Goal: Information Seeking & Learning: Check status

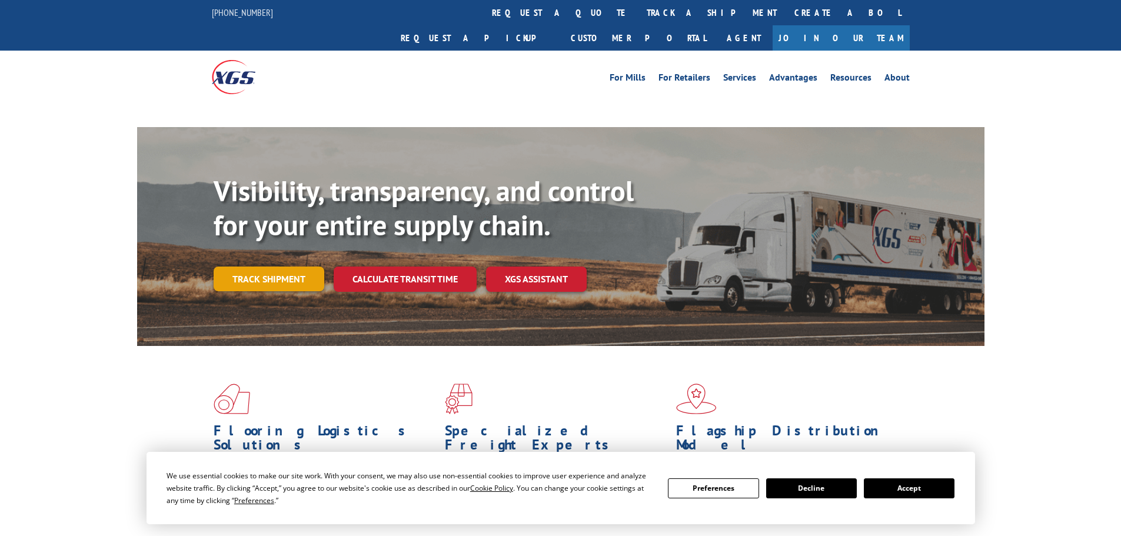
click at [250, 267] on link "Track shipment" at bounding box center [269, 279] width 111 height 25
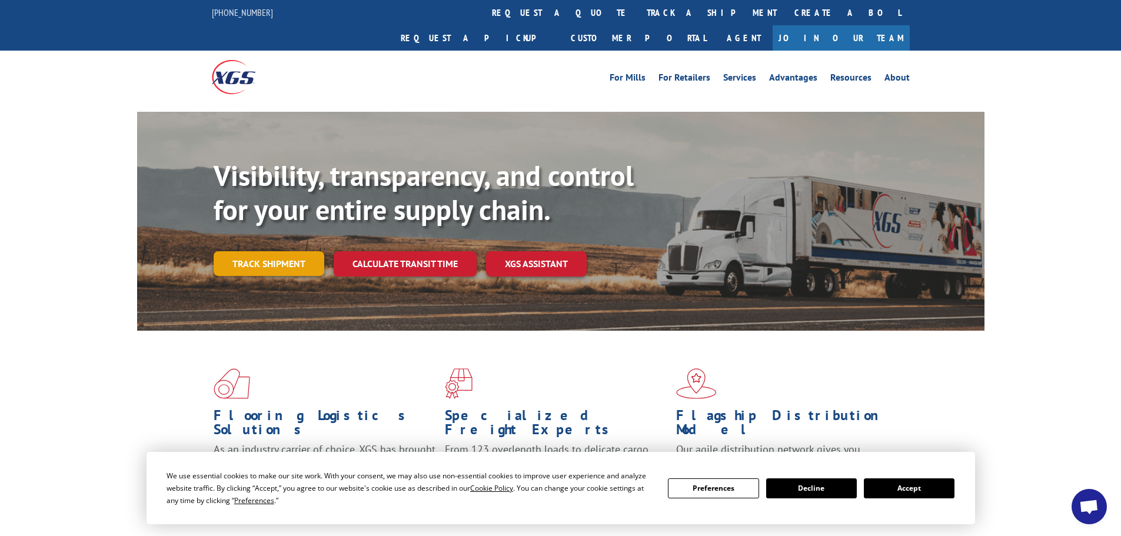
click at [271, 251] on link "Track shipment" at bounding box center [269, 263] width 111 height 25
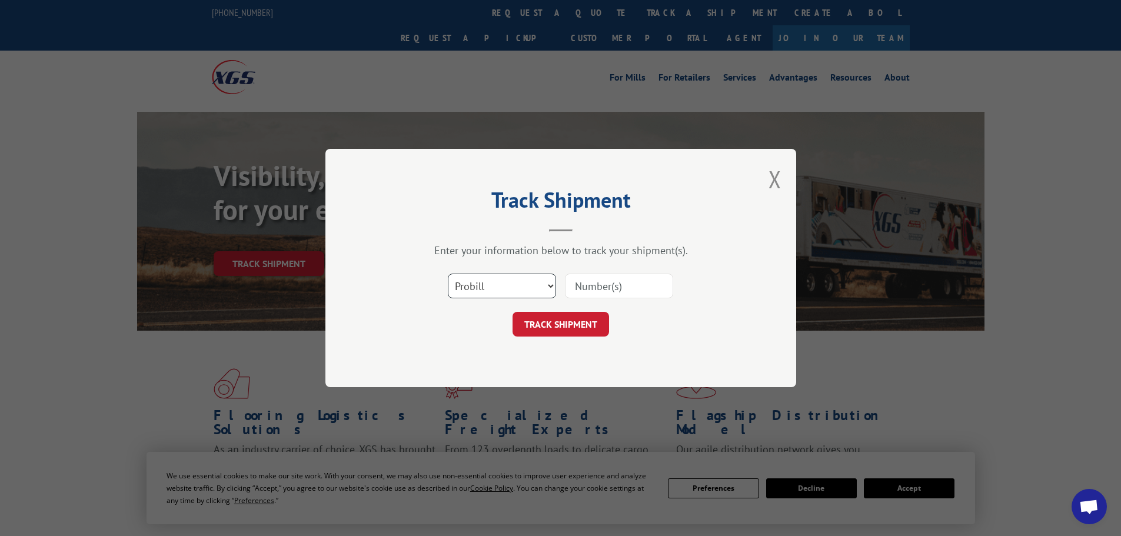
drag, startPoint x: 466, startPoint y: 284, endPoint x: 455, endPoint y: 288, distance: 11.6
click at [466, 284] on select "Select category... Probill BOL PO" at bounding box center [502, 286] width 108 height 25
select select "bol"
click at [448, 274] on select "Select category... Probill BOL PO" at bounding box center [502, 286] width 108 height 25
click at [590, 290] on input at bounding box center [619, 286] width 108 height 25
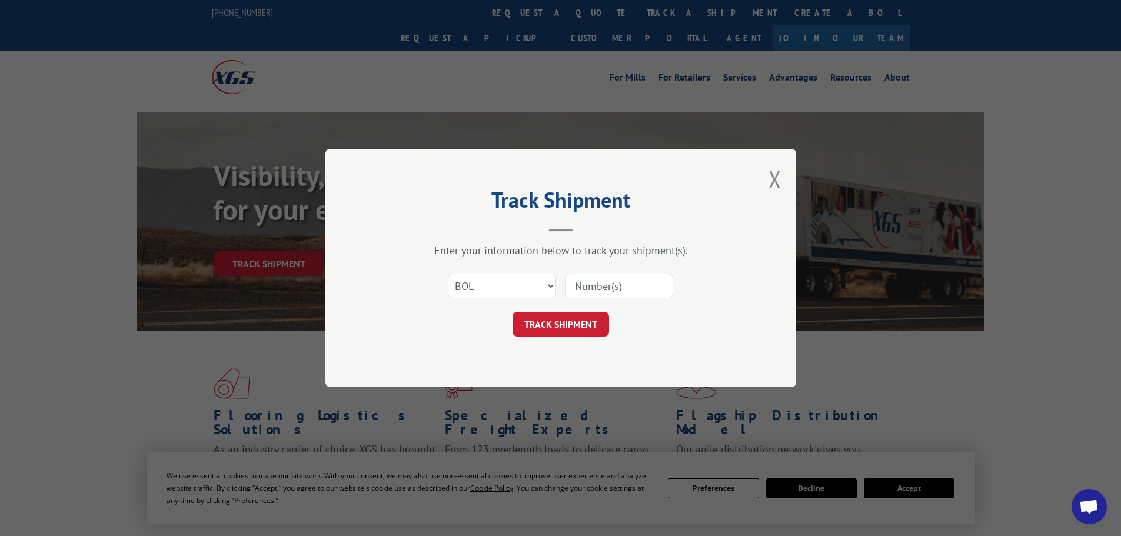
paste input "5286106"
type input "5286106"
click at [567, 330] on button "TRACK SHIPMENT" at bounding box center [561, 324] width 97 height 25
